Goal: Information Seeking & Learning: Learn about a topic

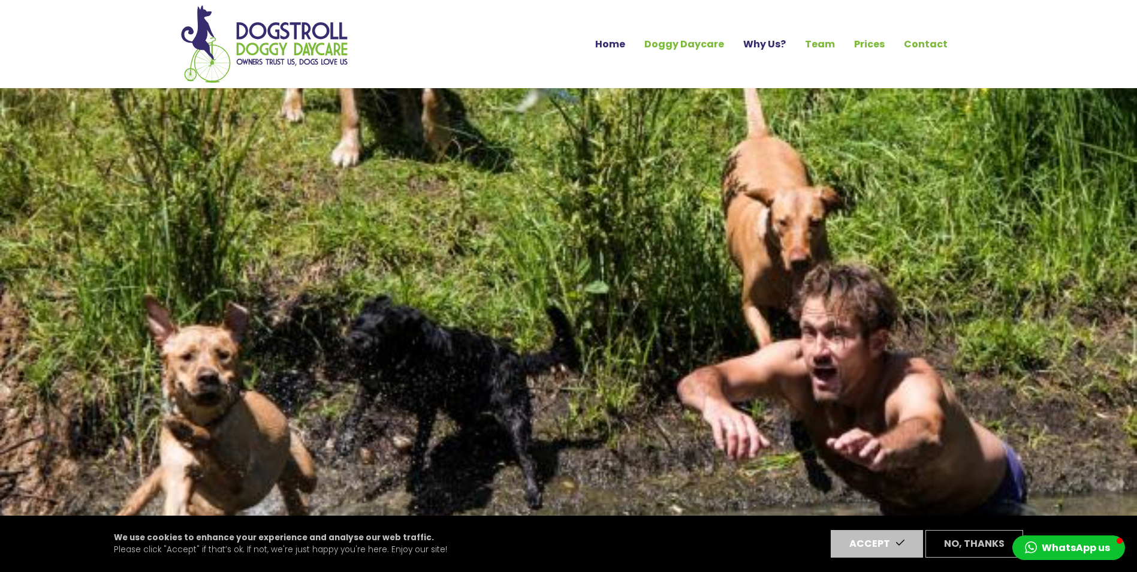
click at [757, 40] on link "Why Us?" at bounding box center [765, 44] width 62 height 20
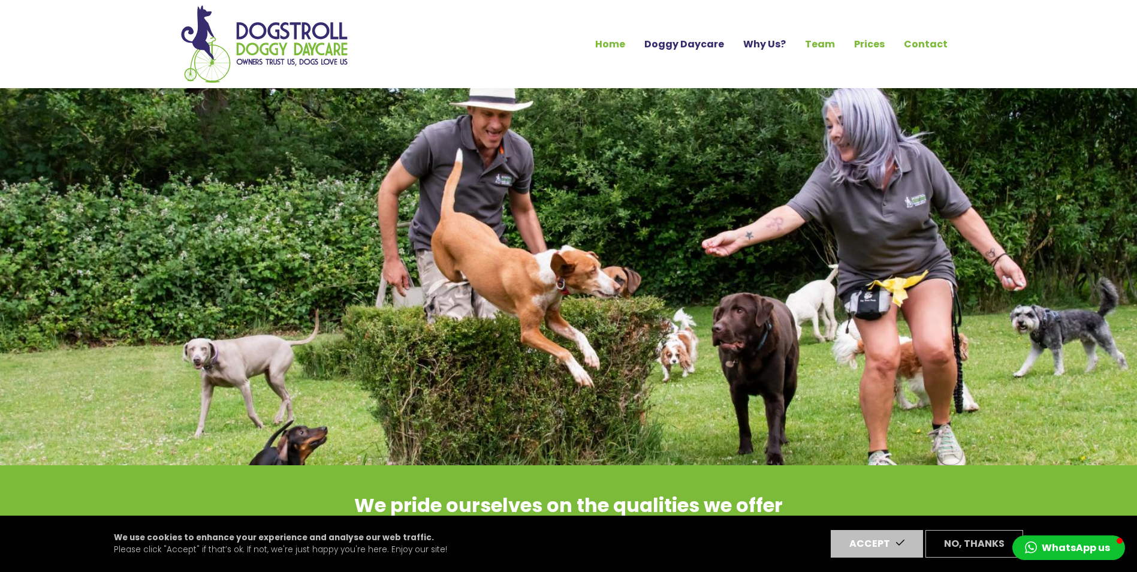
click at [710, 47] on link "Doggy Daycare" at bounding box center [684, 44] width 99 height 20
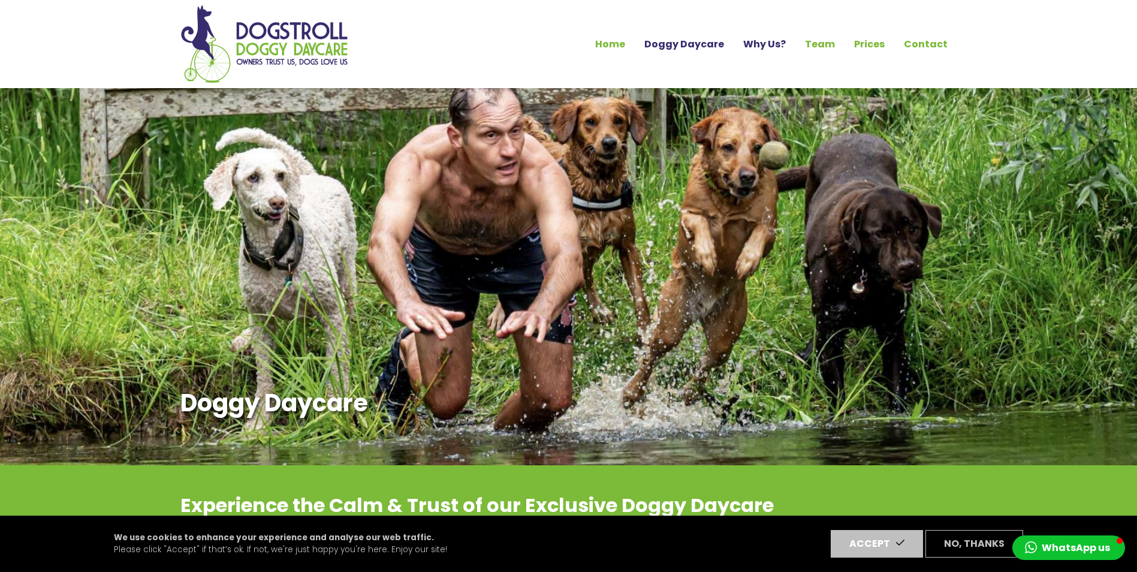
click at [772, 47] on link "Why Us?" at bounding box center [765, 44] width 62 height 20
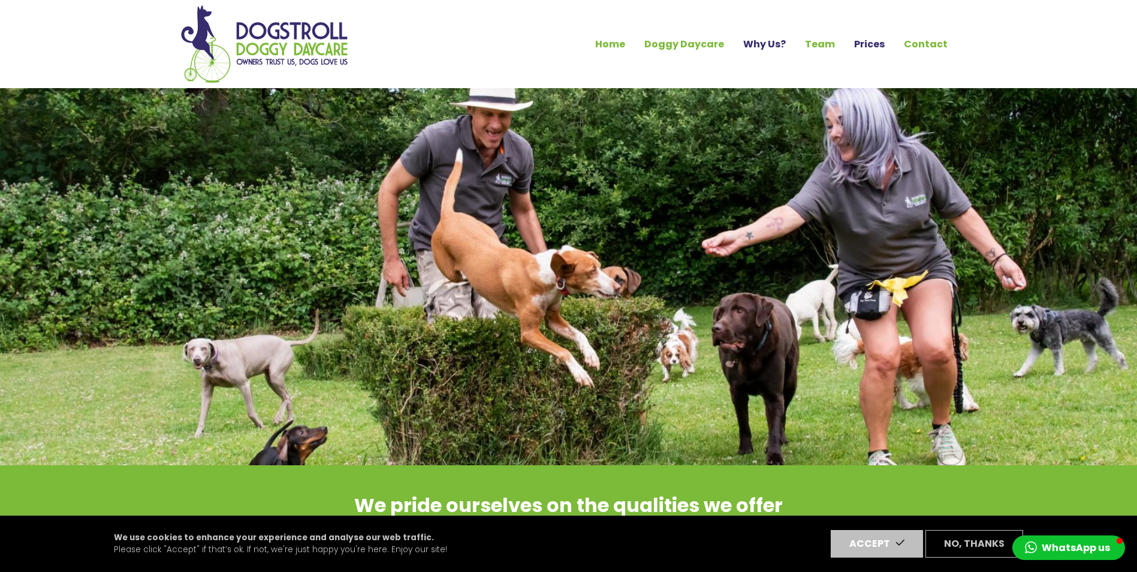
click at [866, 50] on link "Prices" at bounding box center [870, 44] width 50 height 20
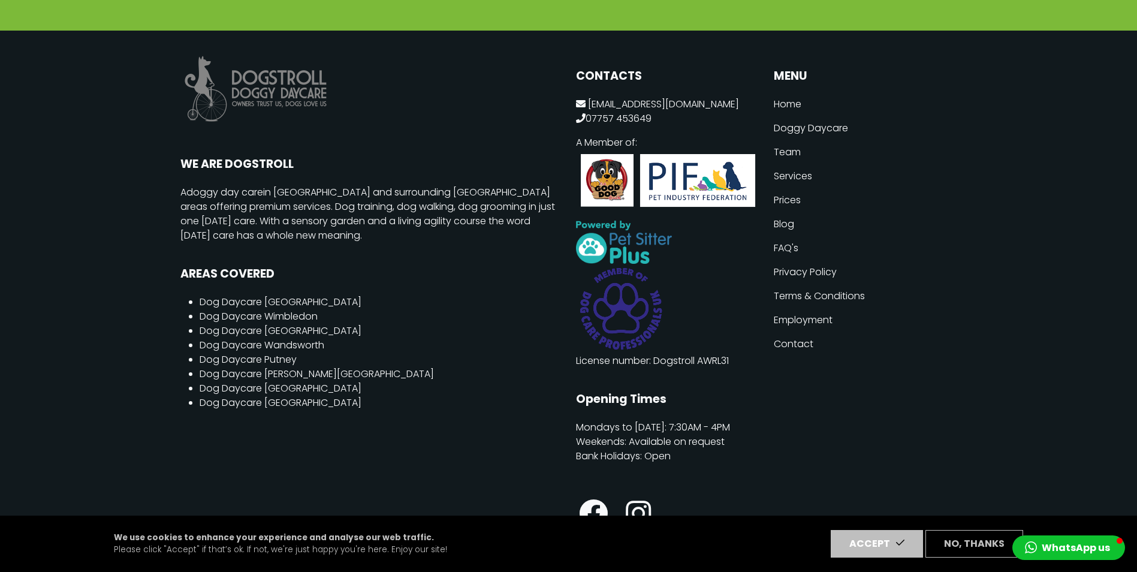
scroll to position [1799, 0]
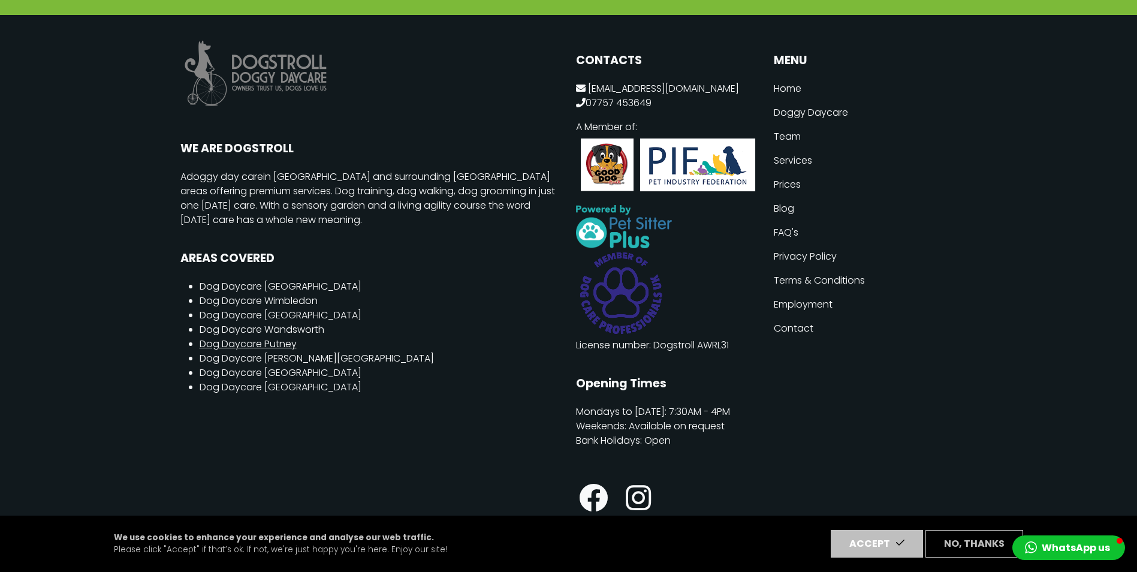
click at [287, 337] on link "Dog Daycare Putney" at bounding box center [248, 344] width 97 height 14
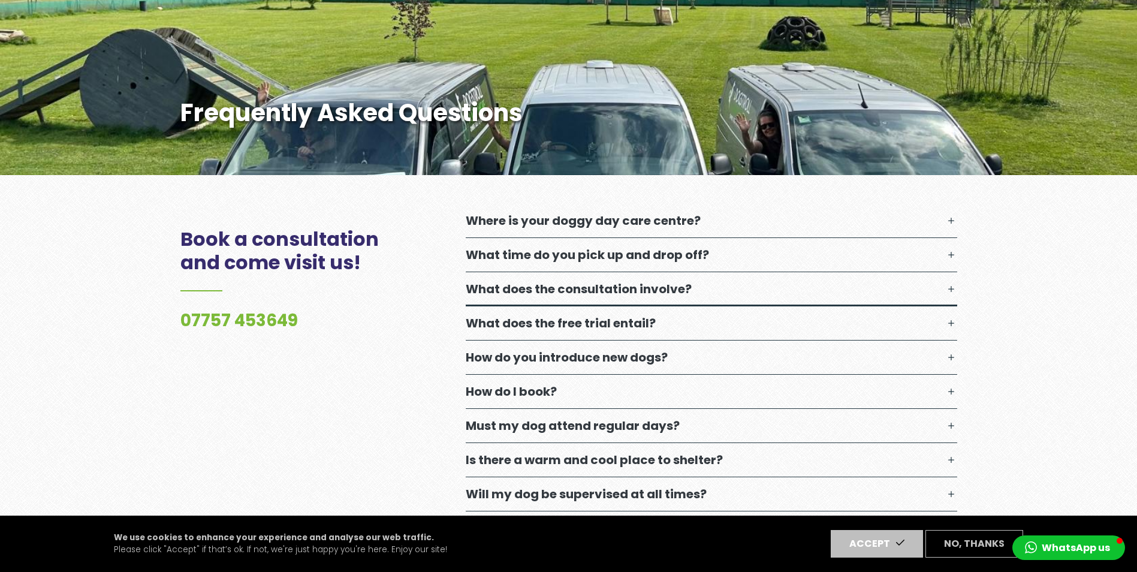
scroll to position [300, 0]
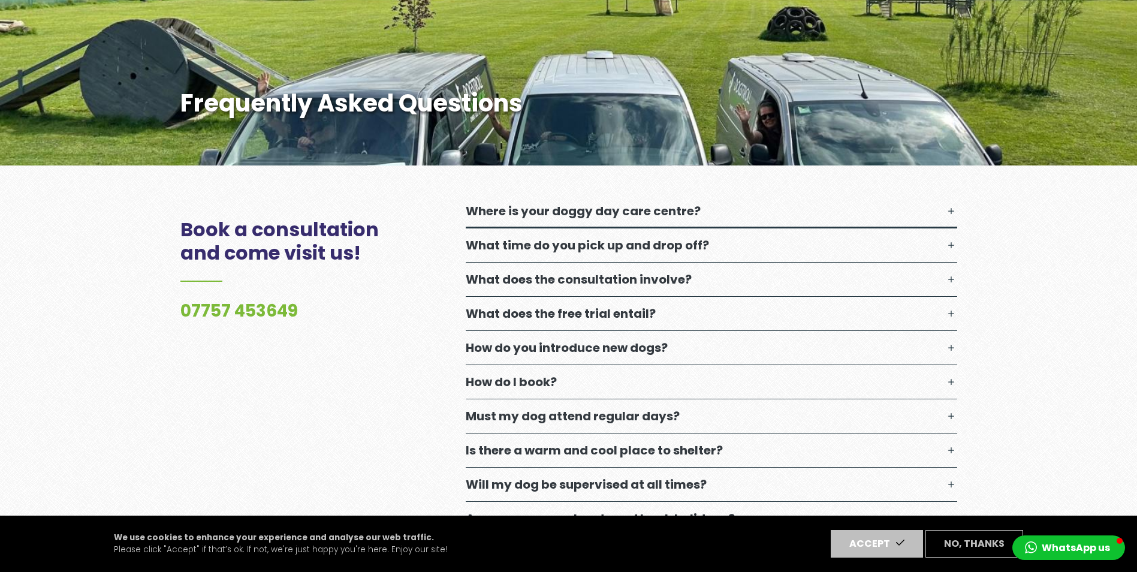
click at [742, 214] on button "Where is your doggy day care centre?" at bounding box center [712, 211] width 492 height 34
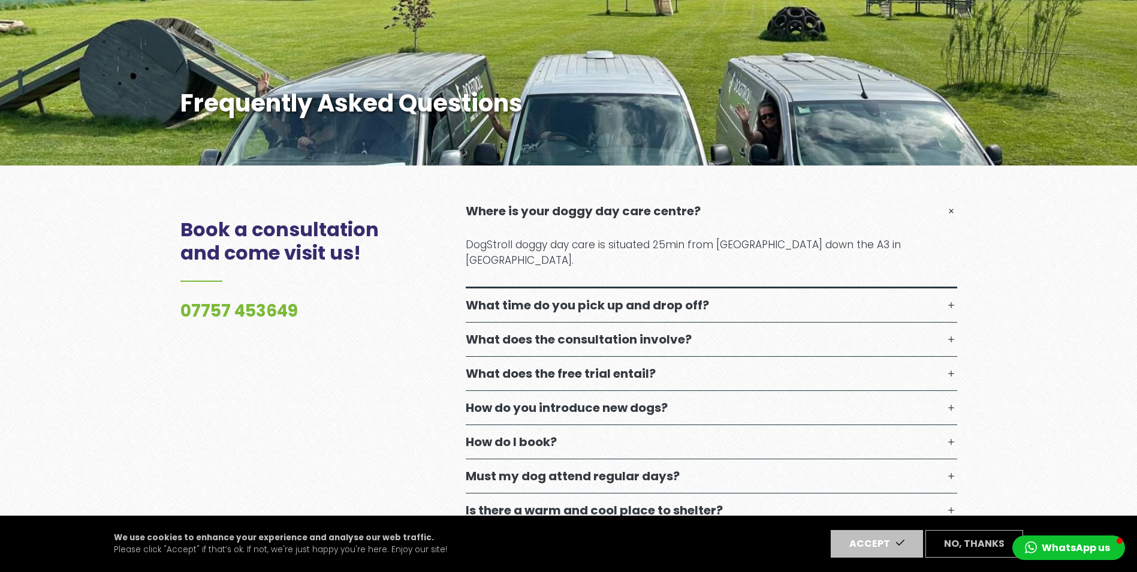
click at [742, 214] on button "Where is your doggy day care centre?" at bounding box center [712, 211] width 492 height 34
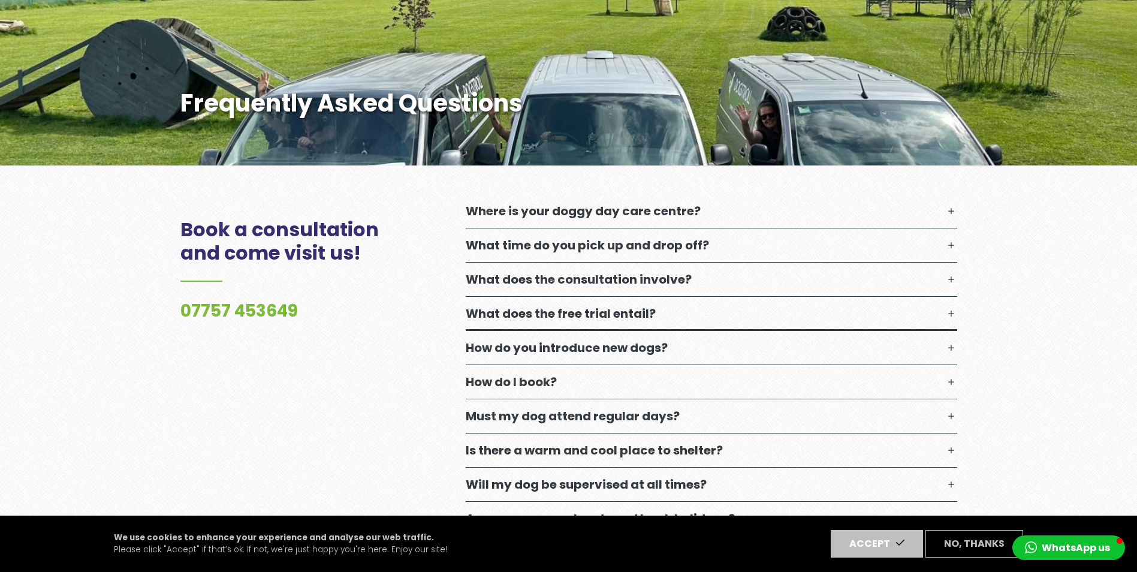
click at [683, 312] on button "What does the free trial entail?" at bounding box center [712, 314] width 492 height 34
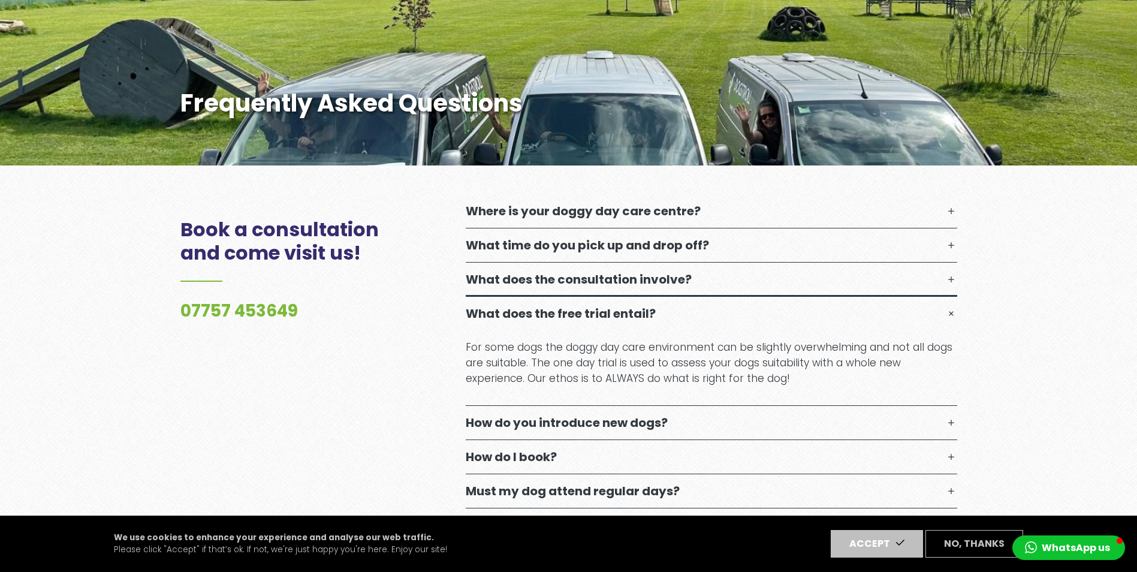
click at [673, 285] on p "What does the consultation involve?" at bounding box center [579, 279] width 226 height 14
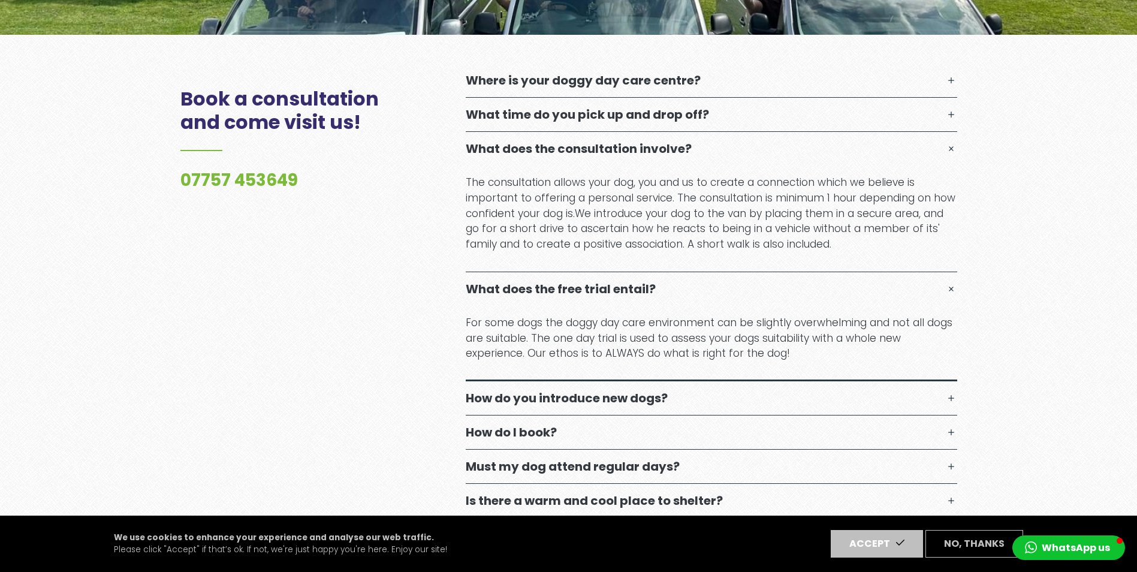
scroll to position [540, 0]
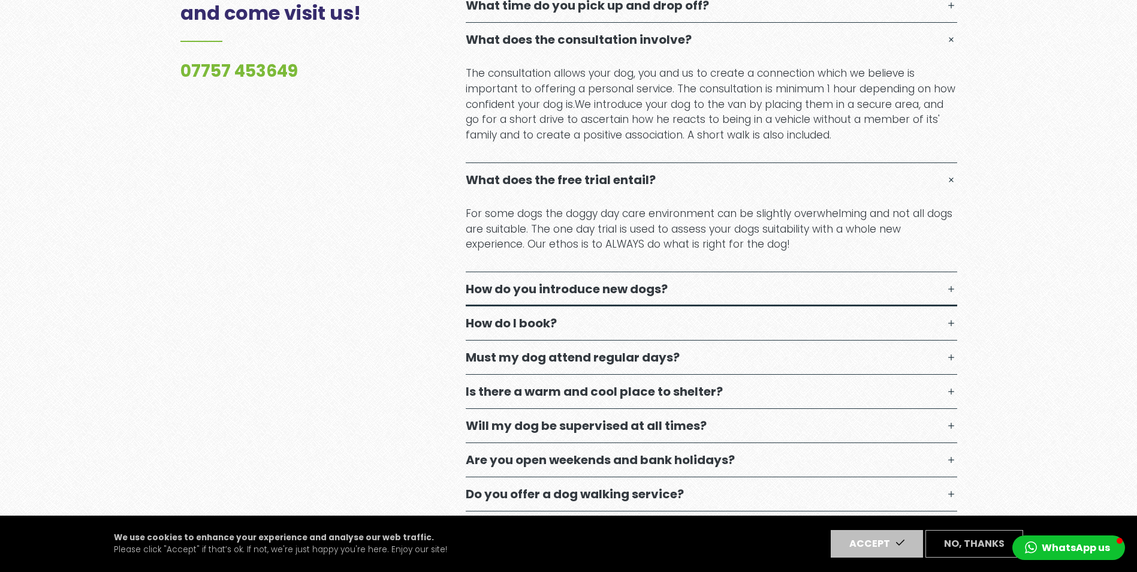
click at [651, 288] on p "How do you introduce new dogs?" at bounding box center [567, 289] width 202 height 14
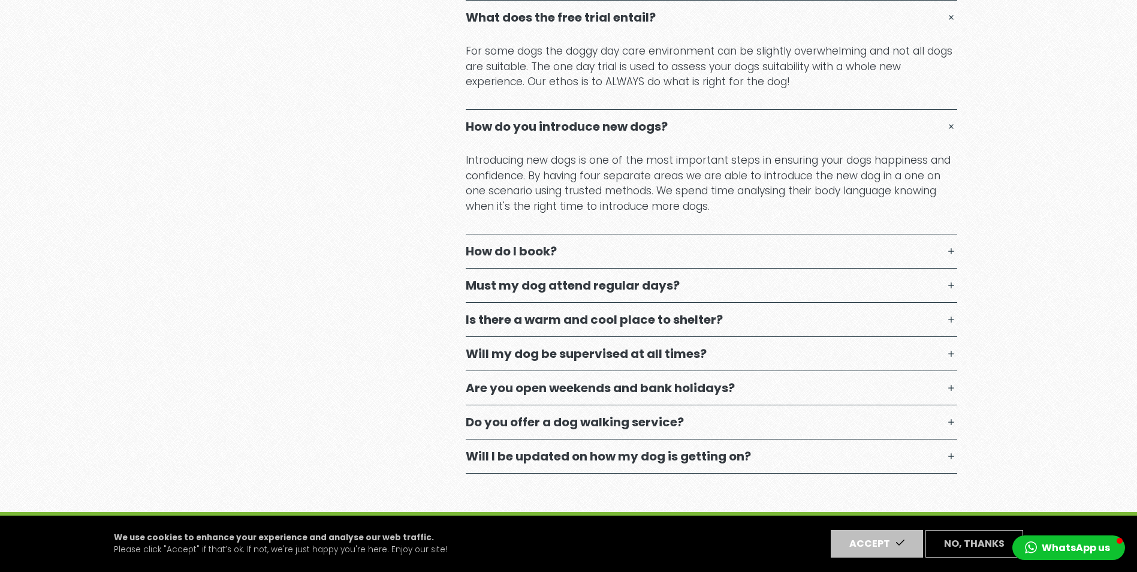
scroll to position [719, 0]
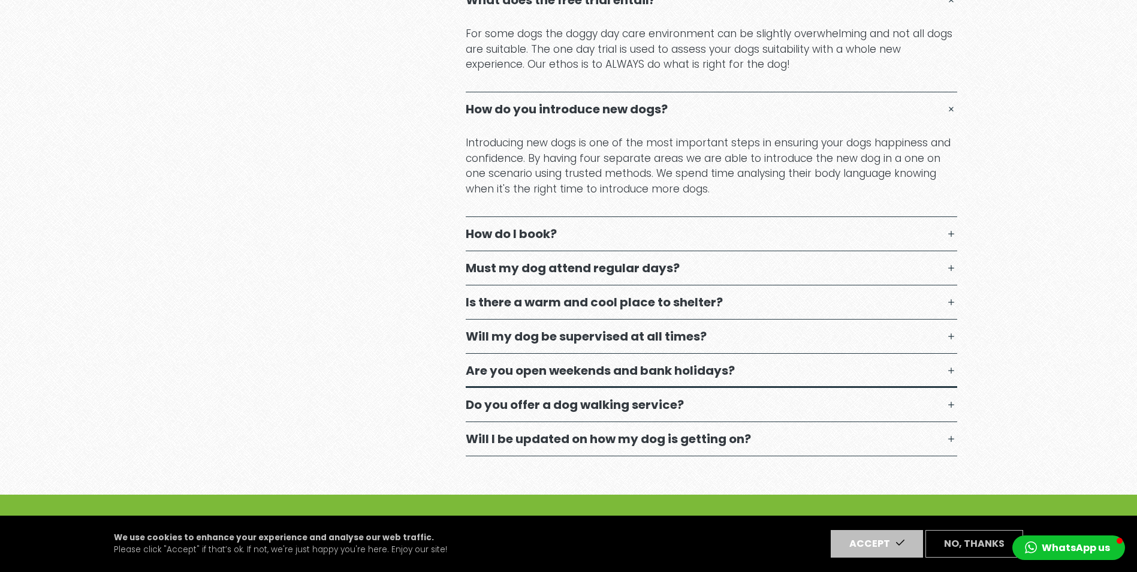
click at [578, 376] on p "Are you open weekends and bank holidays?" at bounding box center [600, 370] width 269 height 14
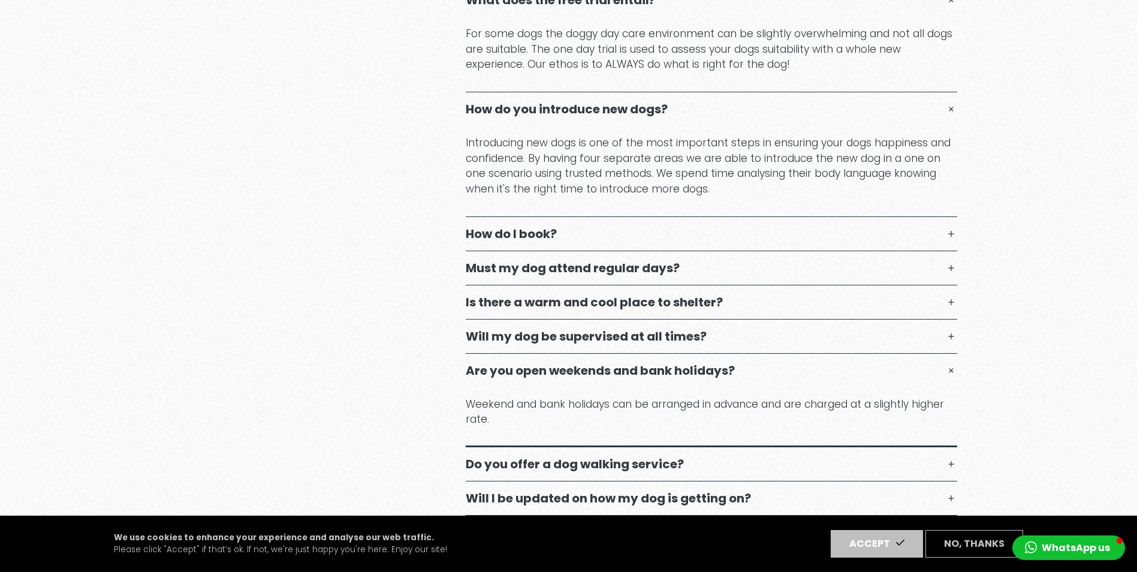
click at [578, 376] on p "Are you open weekends and bank holidays?" at bounding box center [600, 370] width 269 height 14
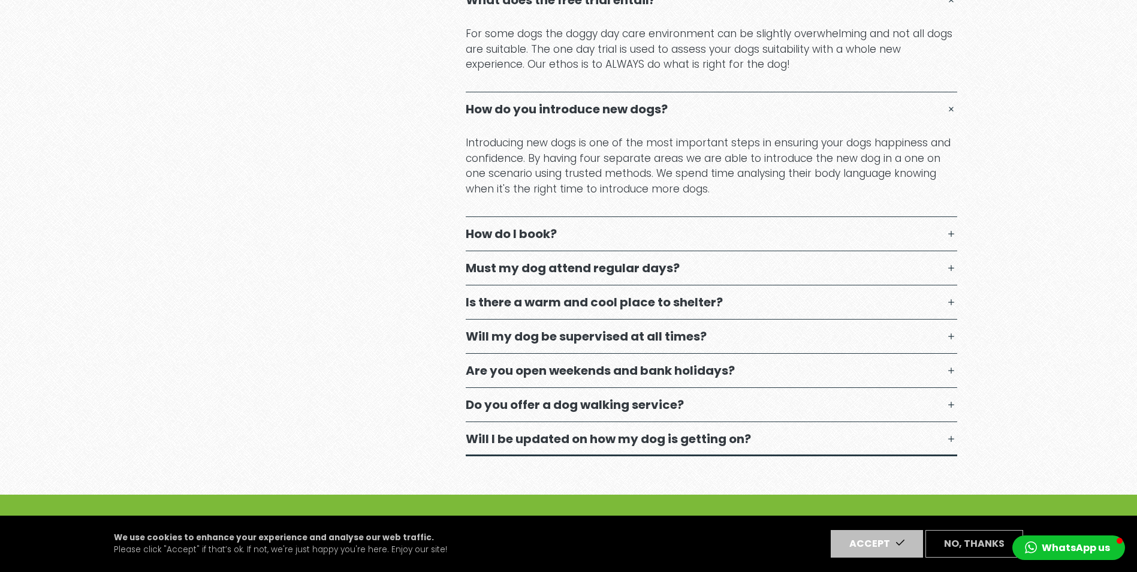
click at [562, 446] on p "Will I be updated on how my dog is getting on?" at bounding box center [608, 439] width 285 height 14
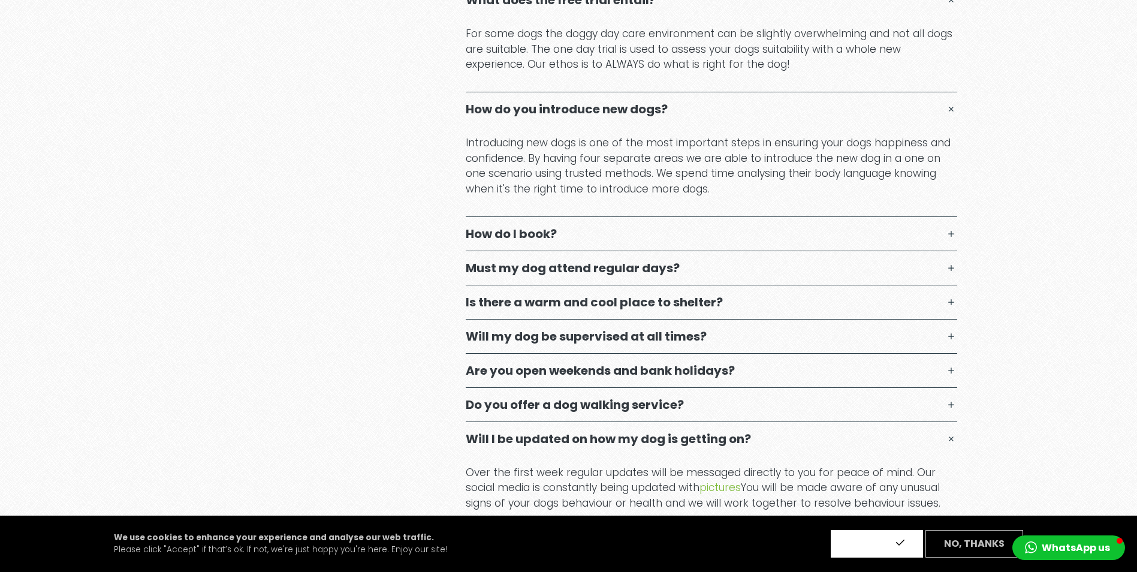
click at [880, 544] on button "Accept" at bounding box center [877, 544] width 92 height 28
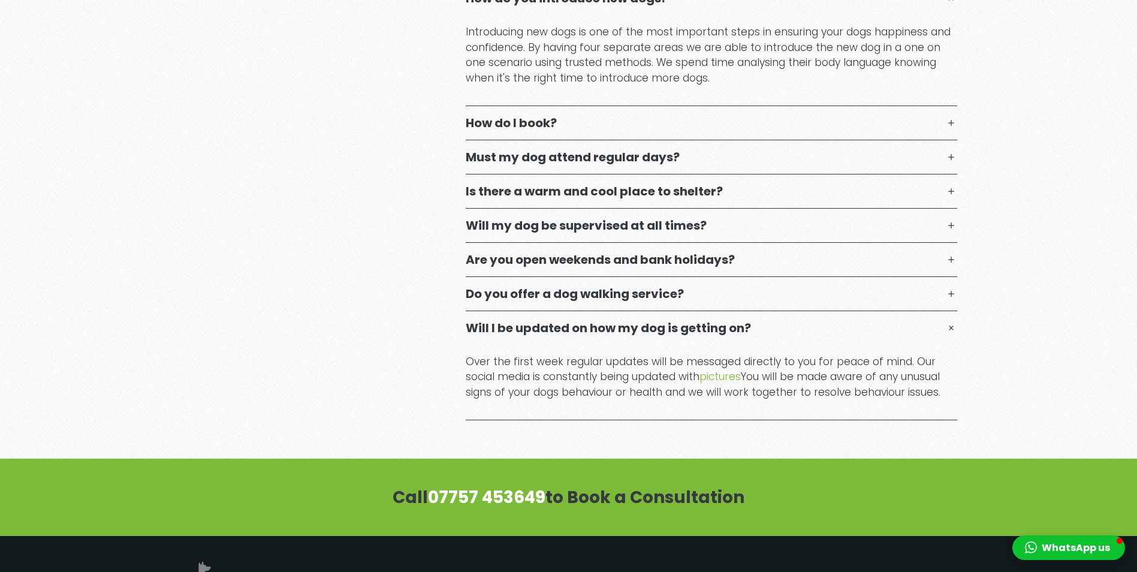
scroll to position [839, 0]
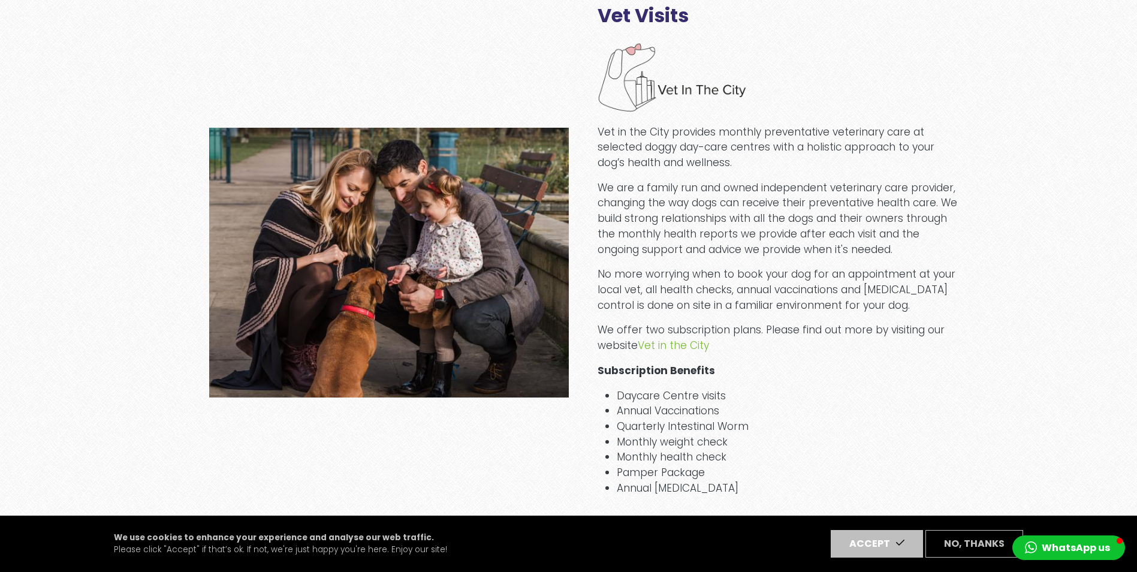
scroll to position [1379, 0]
